Goal: Transaction & Acquisition: Purchase product/service

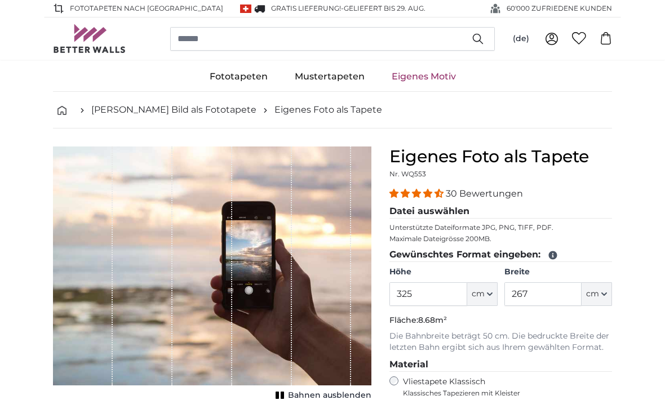
type input "325"
click at [541, 298] on input "267" at bounding box center [543, 294] width 77 height 24
type input "2"
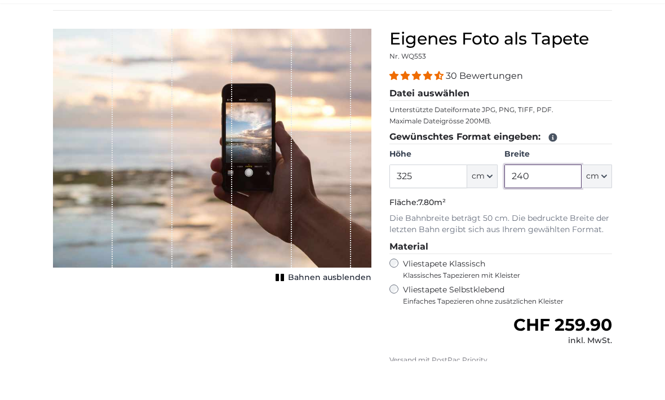
scroll to position [86, 0]
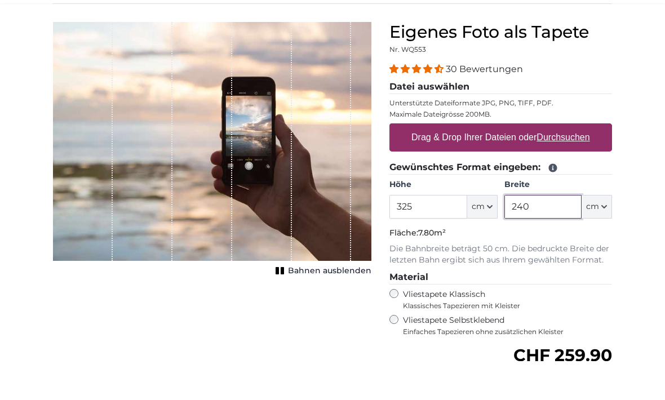
type input "240"
click at [561, 165] on label "Drag & Drop Ihrer Dateien oder Durchsuchen" at bounding box center [501, 176] width 188 height 23
click at [561, 162] on input "Drag & Drop Ihrer Dateien oder Durchsuchen" at bounding box center [501, 163] width 223 height 3
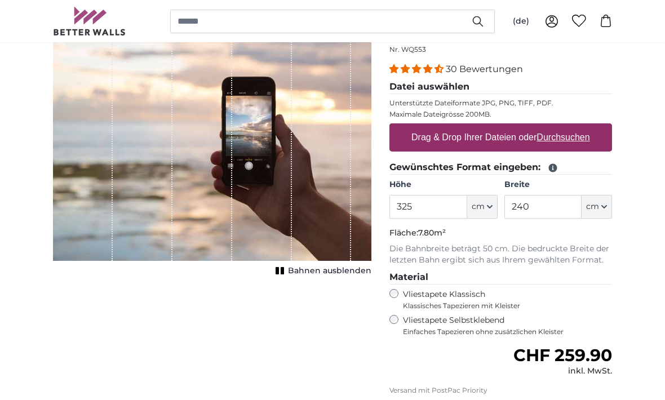
type input "**********"
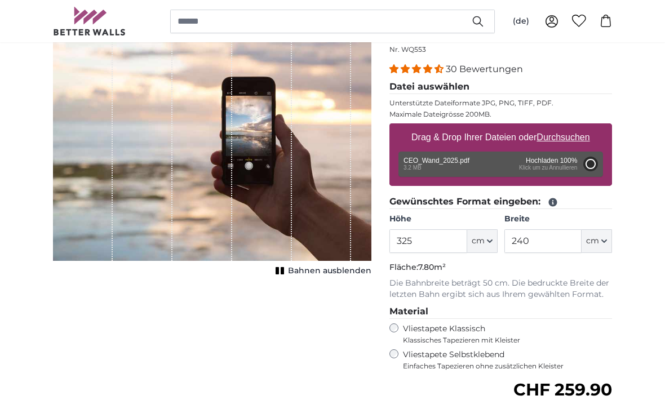
type input "200"
type input "380"
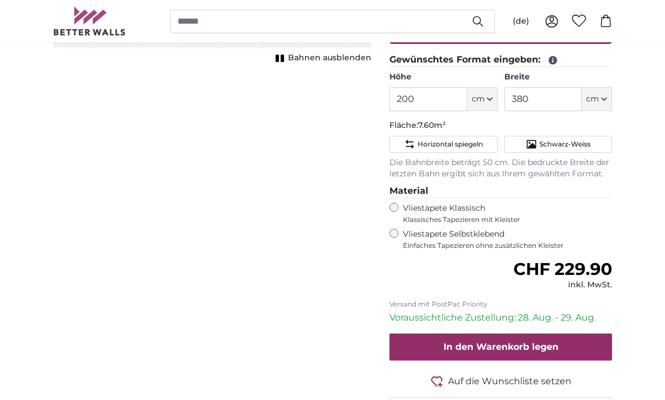
scroll to position [280, 0]
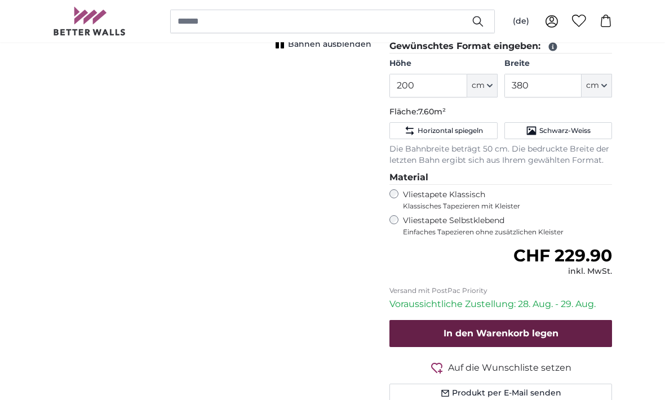
click at [591, 328] on button "In den Warenkorb legen" at bounding box center [501, 333] width 223 height 27
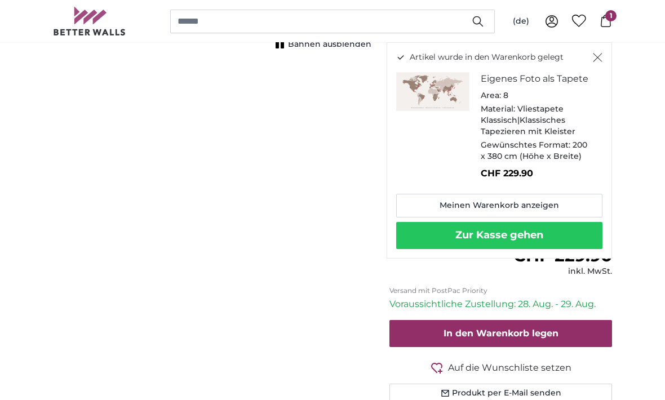
click at [563, 233] on button "Zur Kasse gehen" at bounding box center [499, 235] width 206 height 27
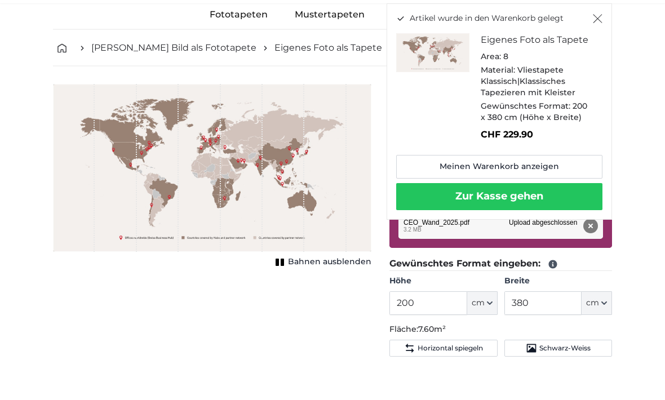
scroll to position [63, 0]
